Goal: Find specific page/section: Find specific page/section

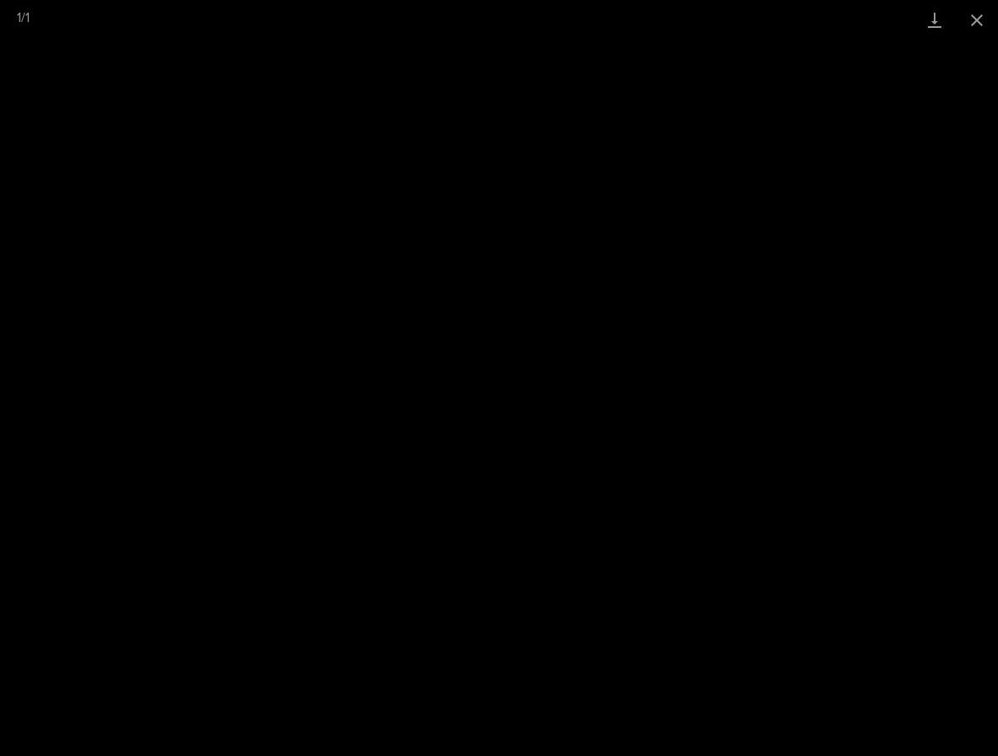
scroll to position [945, 0]
click at [971, 25] on button "Close gallery" at bounding box center [977, 20] width 42 height 40
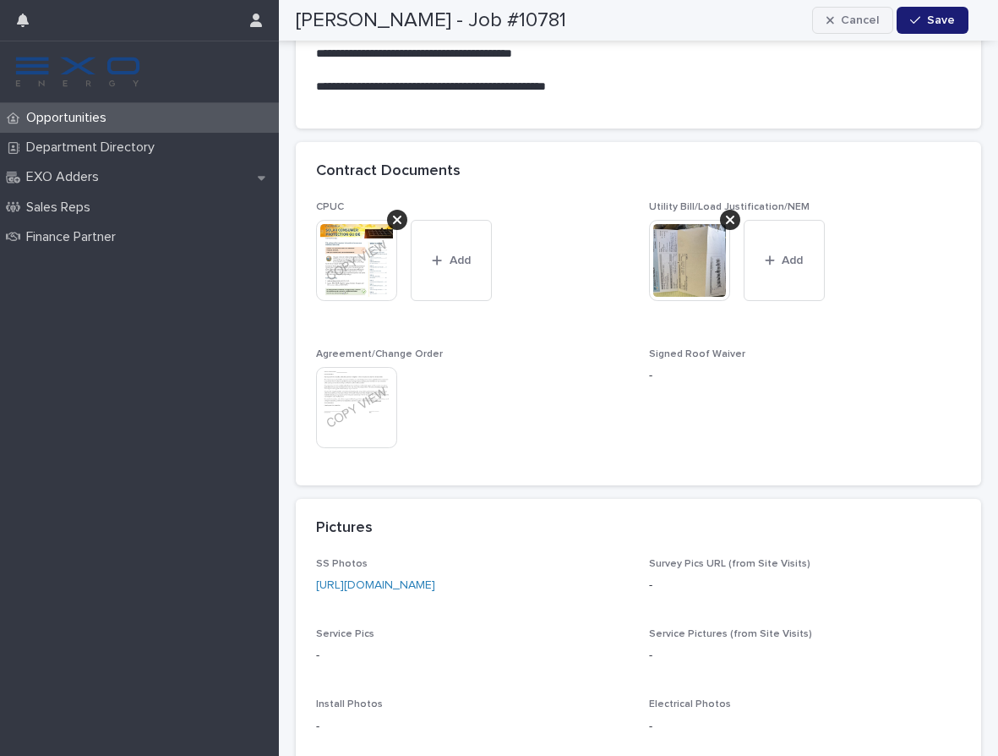
click at [841, 19] on div "button" at bounding box center [834, 20] width 14 height 12
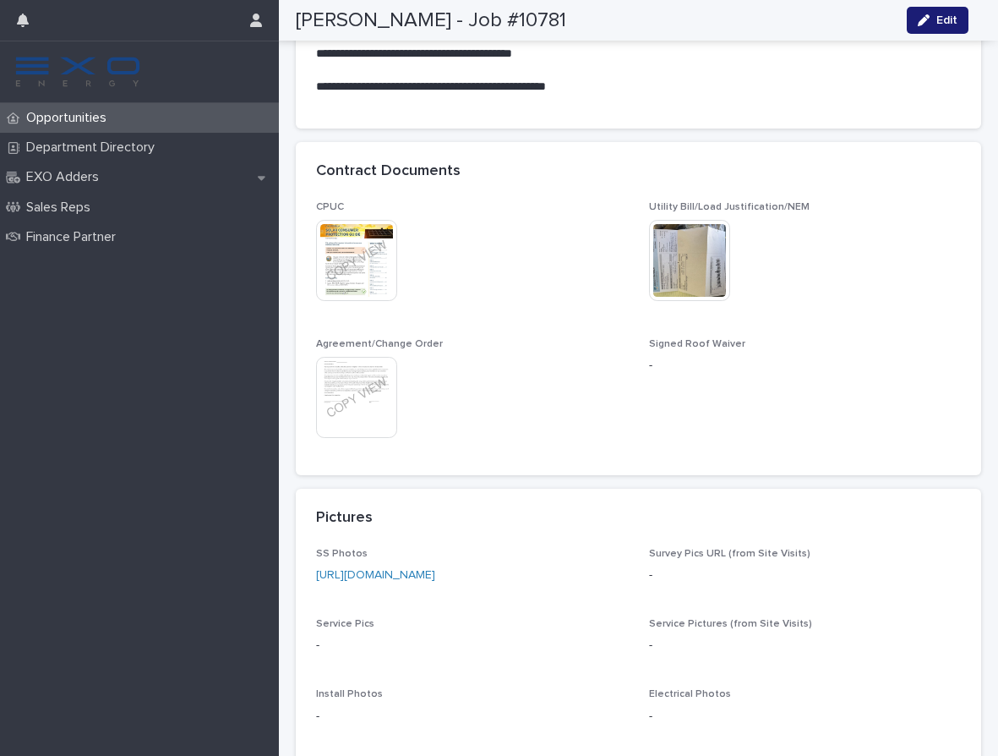
click at [123, 126] on div "Opportunities" at bounding box center [139, 118] width 279 height 30
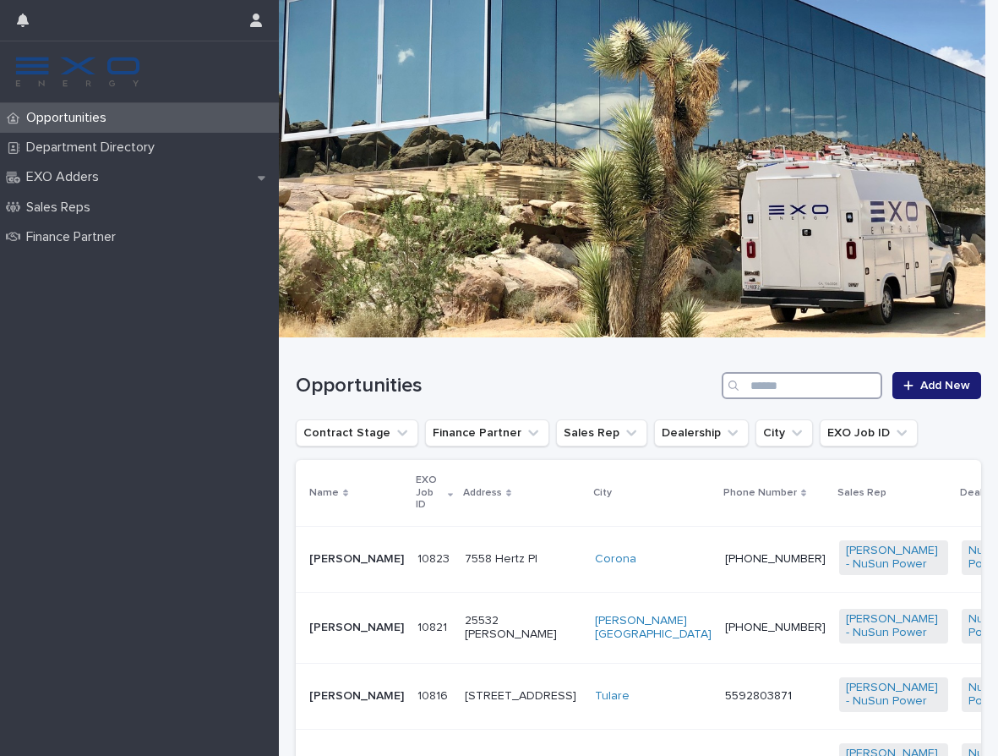
click at [761, 381] on input "Search" at bounding box center [802, 385] width 161 height 27
paste input "**********"
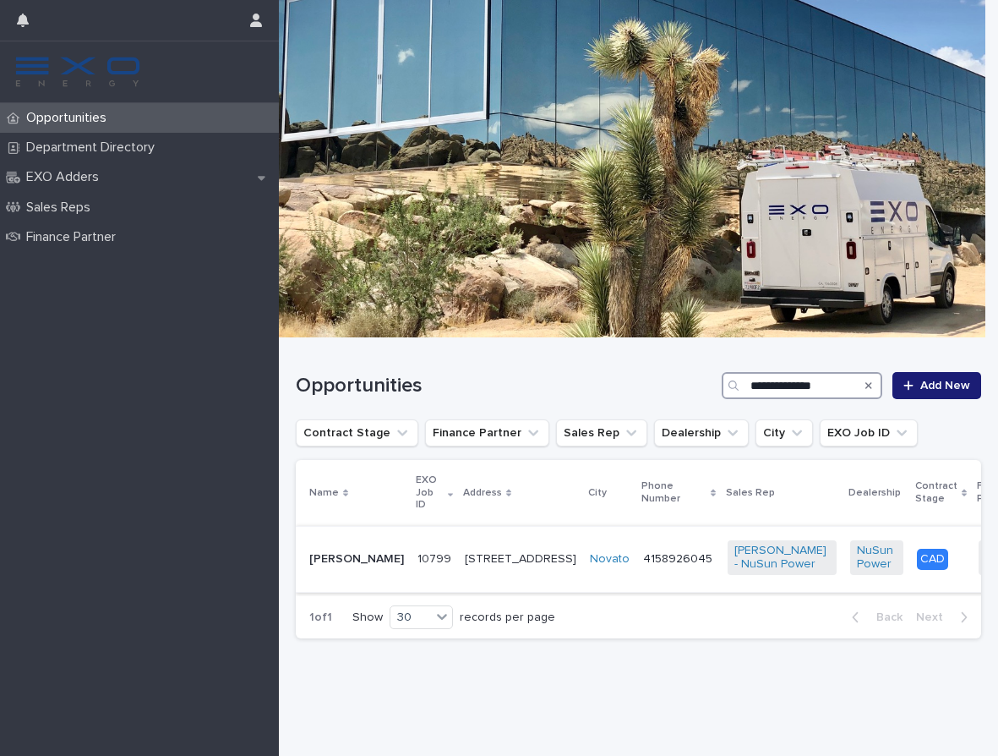
type input "**********"
click at [419, 581] on td "10799 10799" at bounding box center [434, 559] width 47 height 67
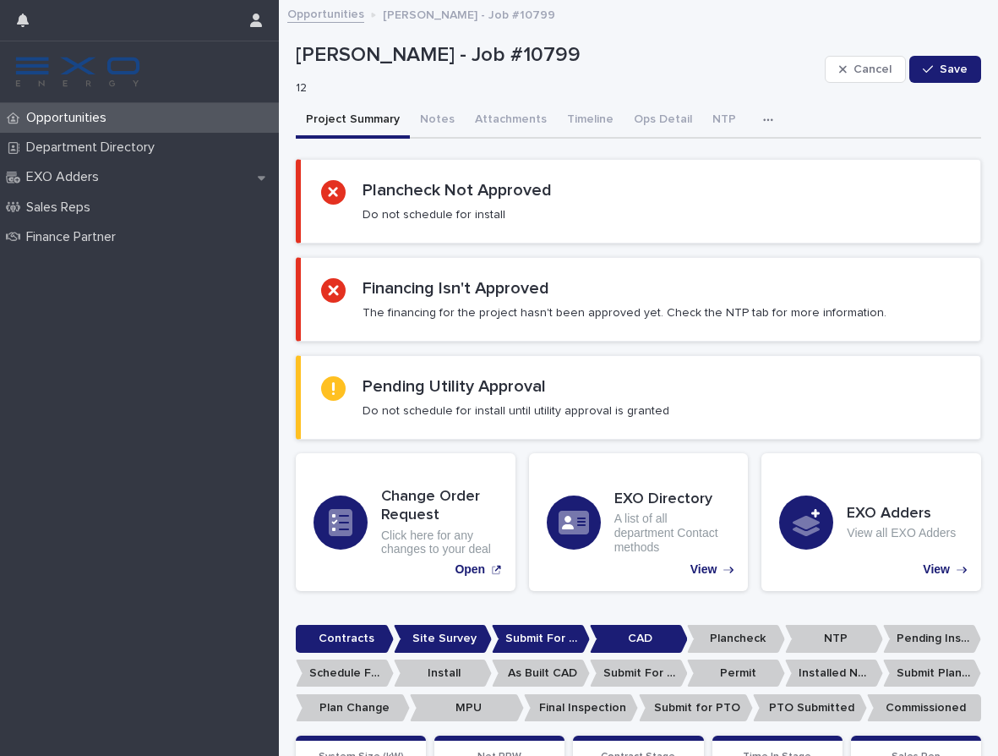
scroll to position [3, 0]
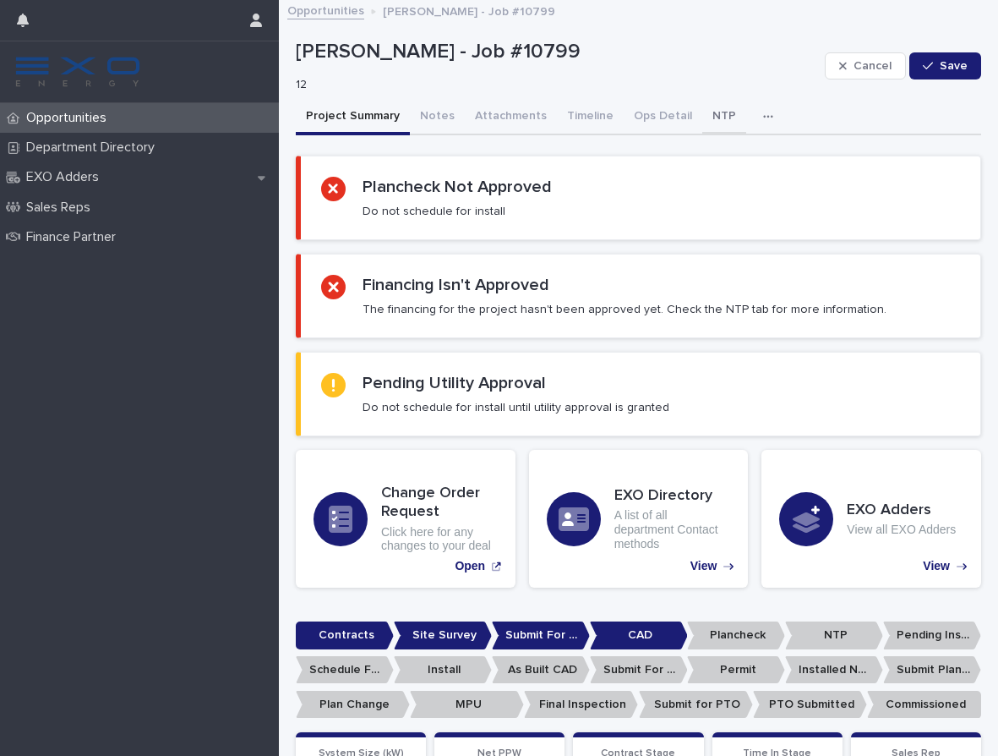
click at [707, 110] on button "NTP" at bounding box center [725, 118] width 44 height 36
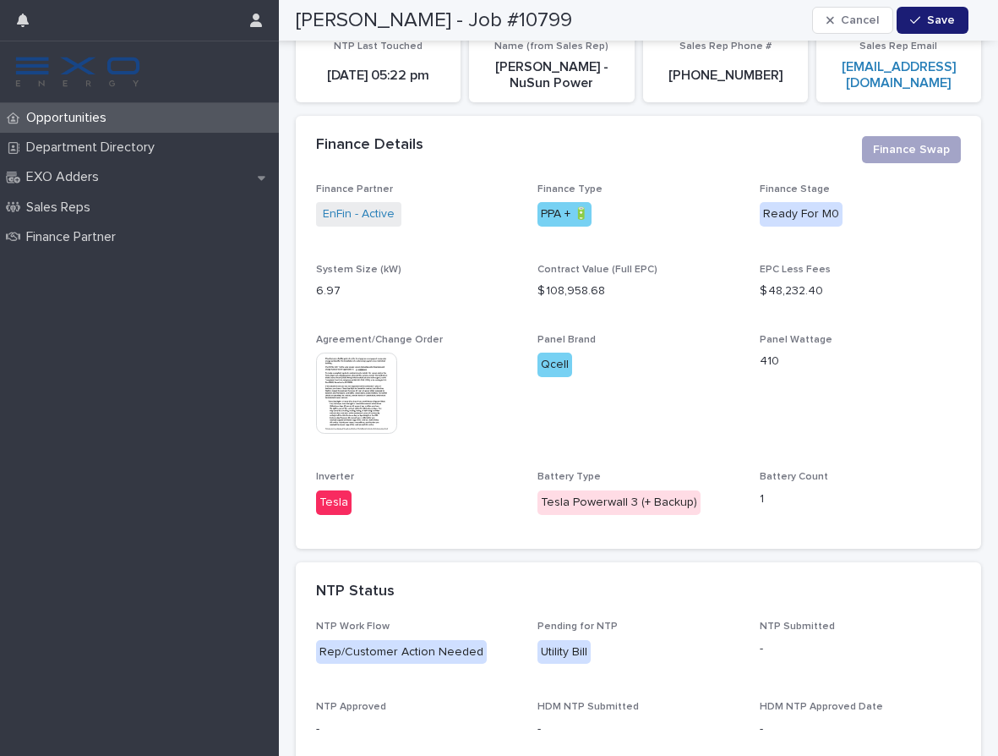
scroll to position [137, 0]
